Goal: Navigation & Orientation: Find specific page/section

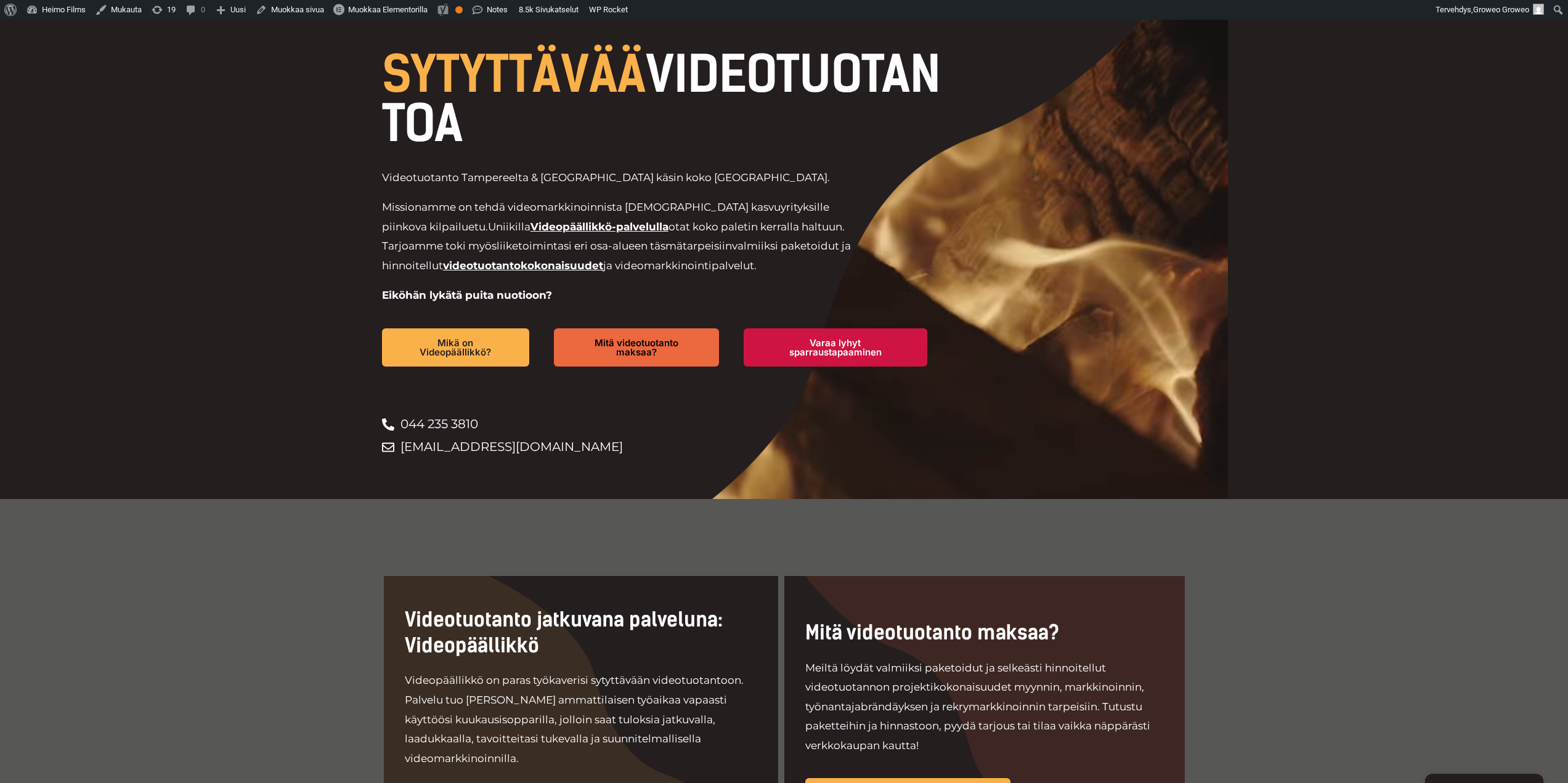
scroll to position [247, 0]
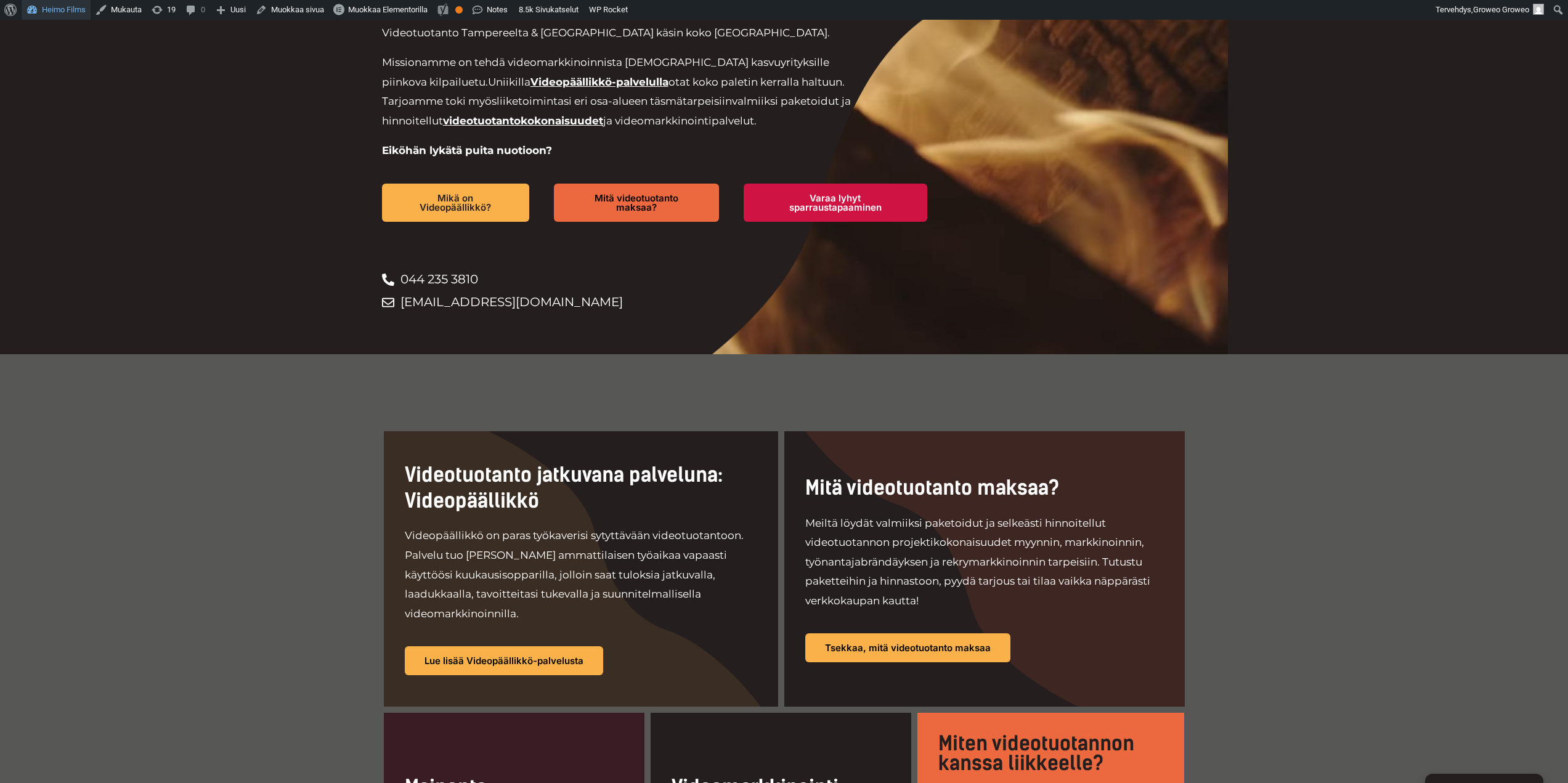
click at [63, 9] on link "Heimo Films" at bounding box center [56, 10] width 69 height 20
